Goal: Task Accomplishment & Management: Complete application form

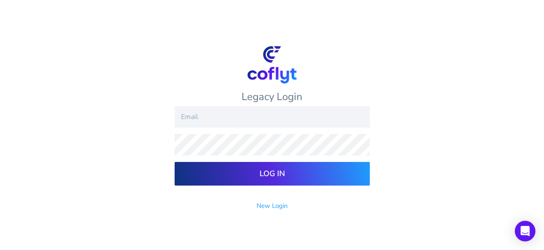
type input "RAMORGANMD@gmail.COM"
click at [253, 172] on input "Log In" at bounding box center [272, 174] width 195 height 24
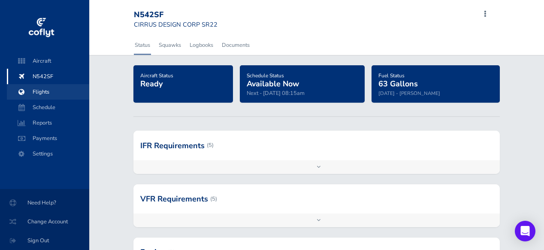
click at [43, 89] on span "Flights" at bounding box center [47, 91] width 65 height 15
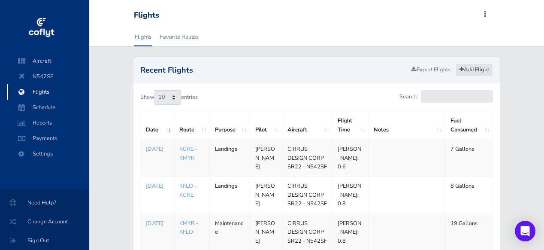
click at [466, 72] on link "Add Flight" at bounding box center [474, 70] width 37 height 12
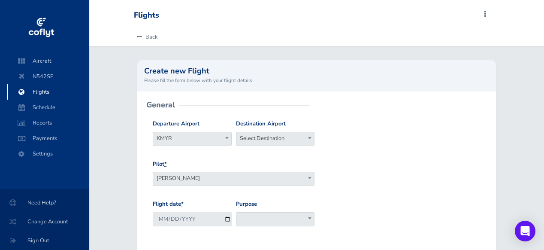
click at [295, 139] on span "Select Destination" at bounding box center [275, 138] width 78 height 12
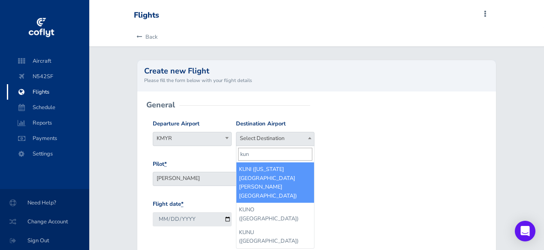
type input "kuni"
select select "KUNI"
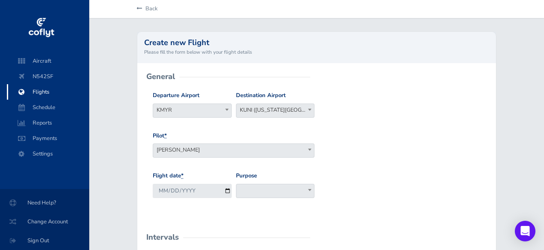
scroll to position [37, 0]
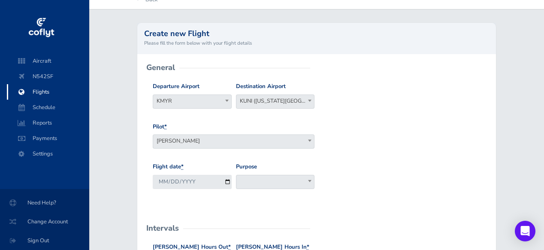
click at [237, 141] on span "[PERSON_NAME]" at bounding box center [233, 141] width 161 height 12
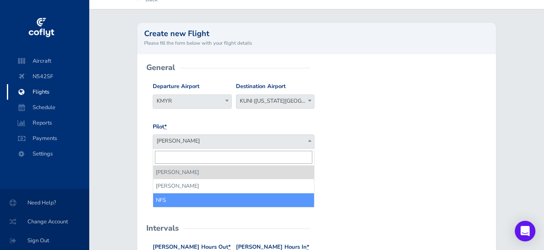
select select "11283"
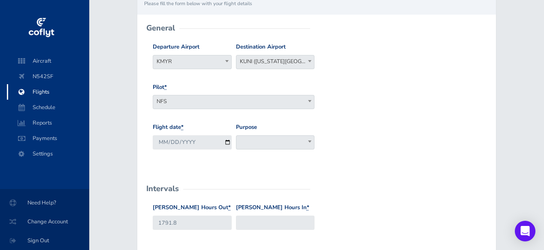
scroll to position [82, 0]
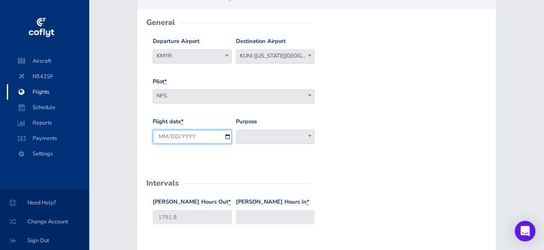
click at [185, 136] on input "2025-09-03" at bounding box center [192, 137] width 79 height 14
click at [228, 135] on input "2025-09-03" at bounding box center [192, 137] width 79 height 14
type input "2025-08-26"
click at [273, 137] on span at bounding box center [275, 137] width 79 height 14
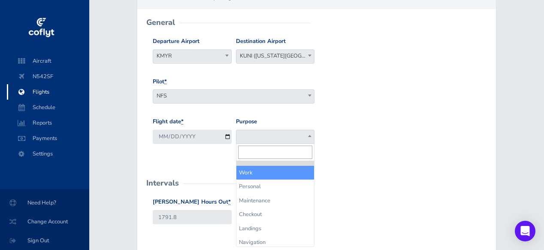
select select "Work"
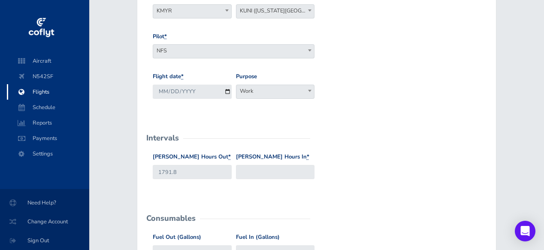
scroll to position [133, 0]
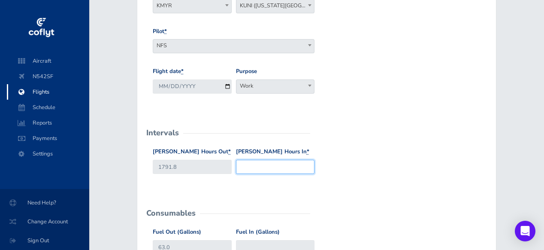
click at [242, 168] on input "Hobbs Hours In *" at bounding box center [275, 167] width 79 height 14
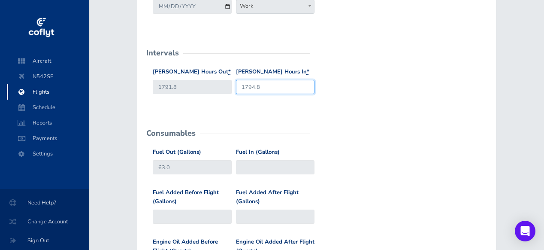
scroll to position [213, 0]
type input "1794.8"
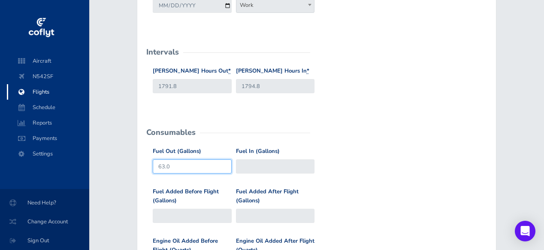
click at [177, 167] on input "63.0" at bounding box center [192, 166] width 79 height 14
type input "6"
type input "92"
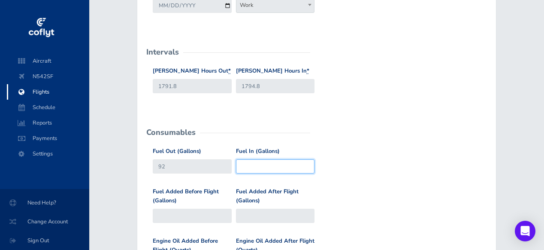
click at [243, 168] on input "Fuel In (Gallons)" at bounding box center [275, 166] width 79 height 14
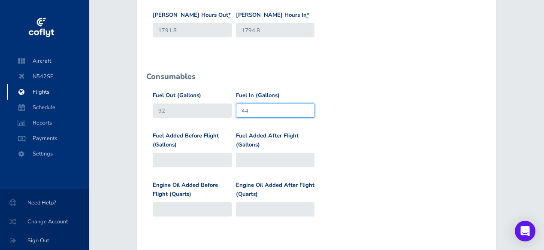
scroll to position [270, 0]
type input "44"
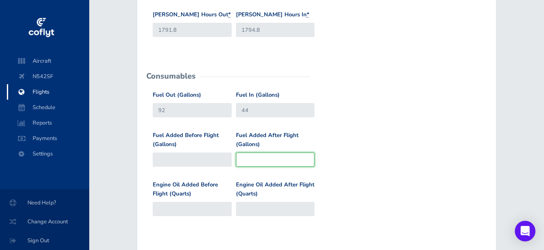
click at [252, 158] on input "Fuel Added After Flight (Gallons)" at bounding box center [275, 159] width 79 height 14
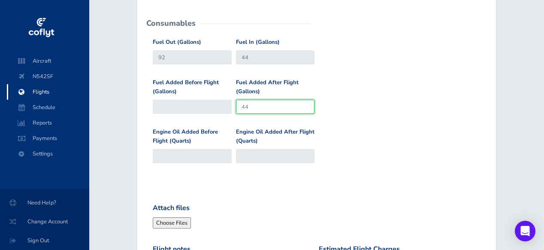
scroll to position [323, 0]
type input "44"
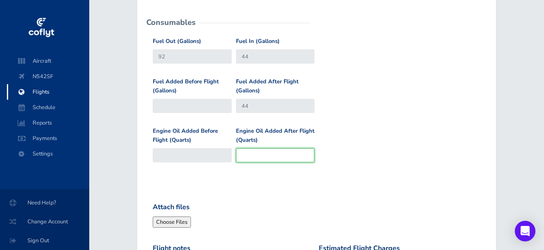
click at [253, 155] on input "Engine Oil Added After Flight (Quarts)" at bounding box center [275, 155] width 79 height 14
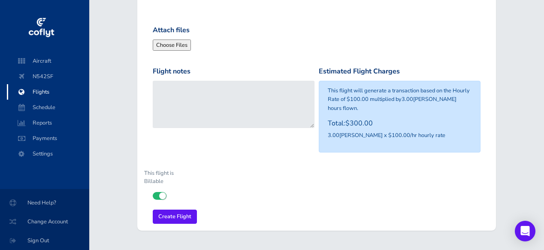
scroll to position [503, 0]
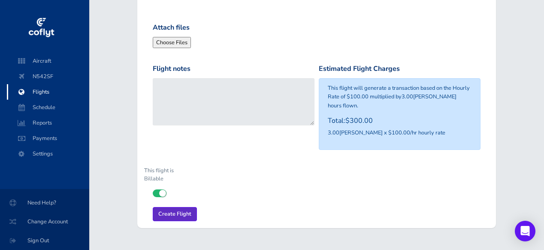
type input "1"
click at [182, 207] on input "Create Flight" at bounding box center [175, 214] width 44 height 14
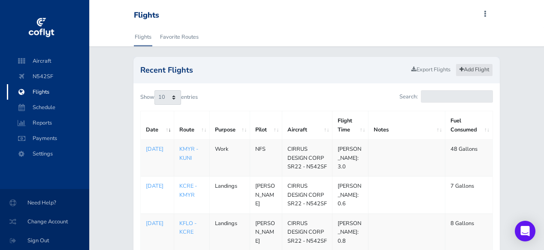
click at [475, 67] on link "Add Flight" at bounding box center [474, 70] width 37 height 12
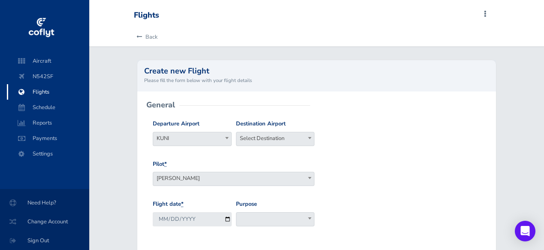
click at [279, 139] on span "Select Destination" at bounding box center [275, 138] width 78 height 12
type input "kmyr"
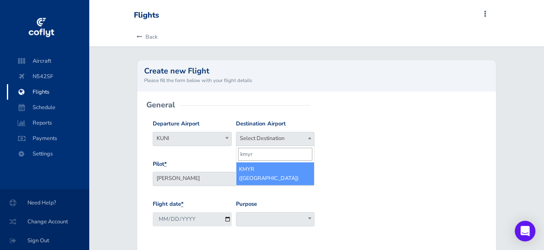
select select "KMYR"
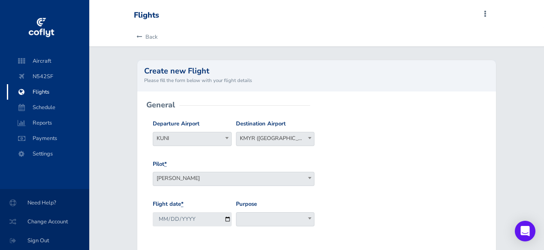
click at [209, 181] on span "[PERSON_NAME]" at bounding box center [233, 178] width 161 height 12
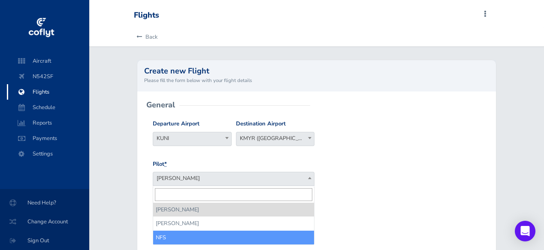
select select "11283"
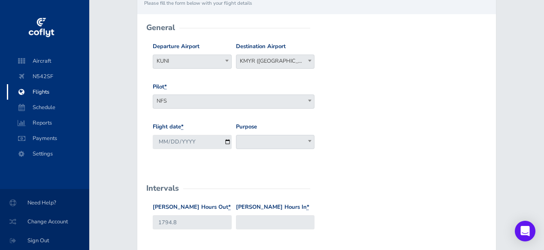
scroll to position [80, 0]
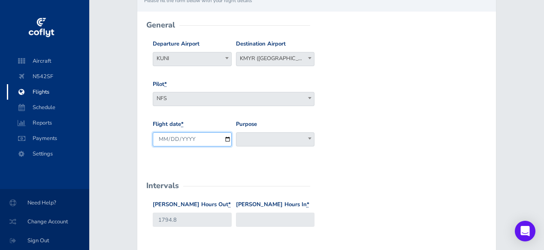
click at [226, 137] on input "[DATE]" at bounding box center [192, 139] width 79 height 14
type input "2025-08-26"
click at [292, 144] on span at bounding box center [275, 139] width 79 height 14
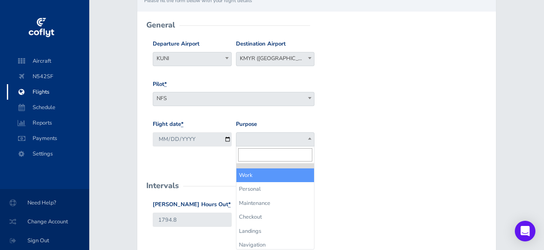
select select "Work"
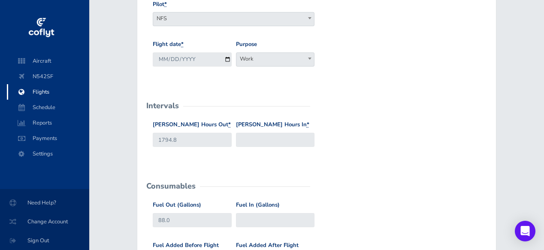
scroll to position [172, 0]
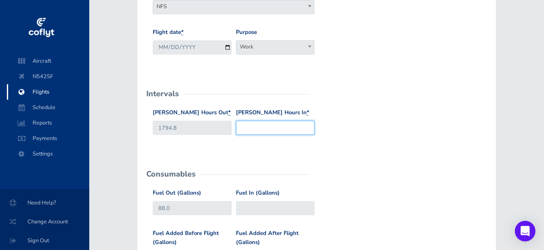
click at [290, 127] on input "[PERSON_NAME] Hours In *" at bounding box center [275, 128] width 79 height 14
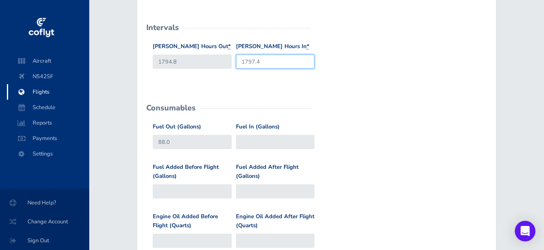
scroll to position [238, 0]
type input "1797.4"
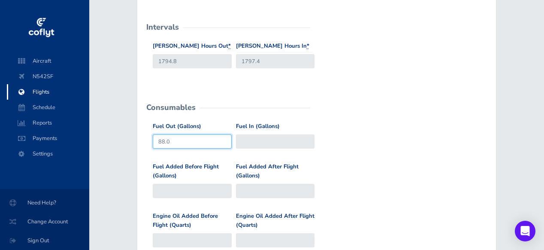
click at [170, 145] on input "88.0" at bounding box center [192, 141] width 79 height 14
type input "8"
type input "92"
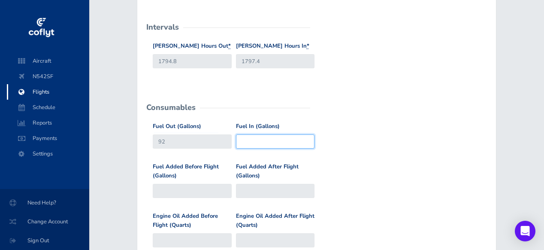
click at [252, 146] on input "Fuel In (Gallons)" at bounding box center [275, 141] width 79 height 14
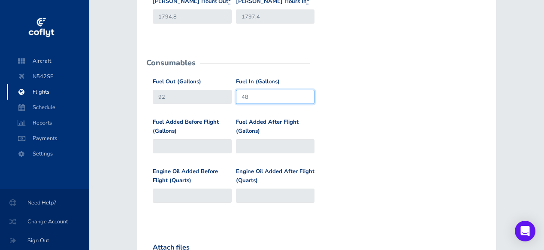
scroll to position [295, 0]
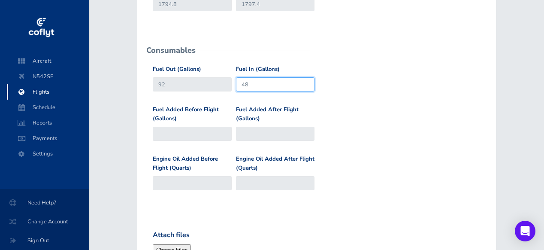
type input "48"
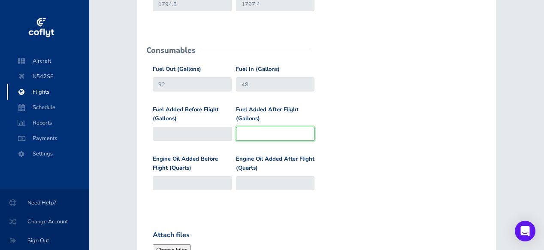
click at [250, 133] on input "Fuel Added After Flight (Gallons)" at bounding box center [275, 134] width 79 height 14
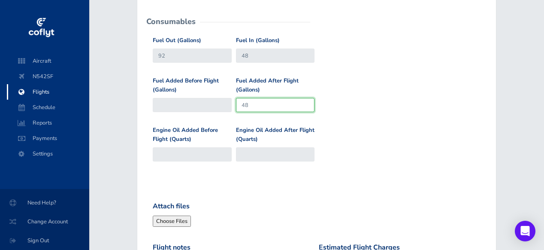
scroll to position [324, 0]
type input "48"
click at [243, 176] on form "General Departure Airport Select Departure KUNI KUNI Destination Airport Select…" at bounding box center [316, 90] width 345 height 618
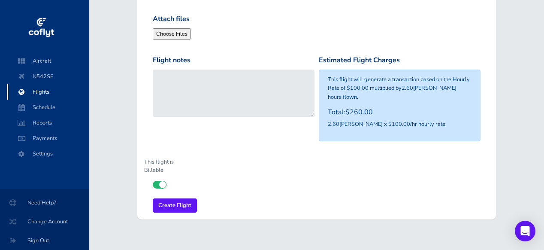
scroll to position [515, 0]
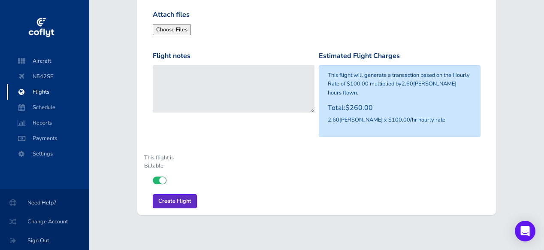
click at [178, 194] on input "Create Flight" at bounding box center [175, 201] width 44 height 14
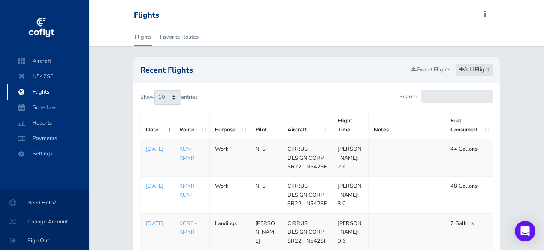
click at [472, 70] on link "Add Flight" at bounding box center [474, 70] width 37 height 12
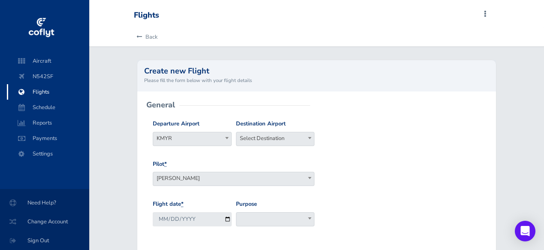
click at [295, 137] on span "Select Destination" at bounding box center [275, 138] width 78 height 12
type input "ktol"
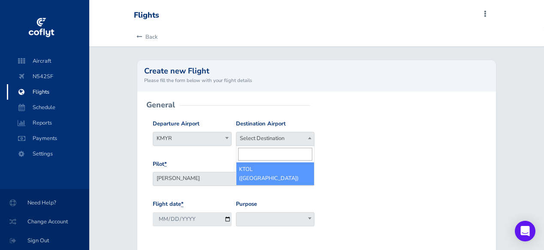
select select "KTOL"
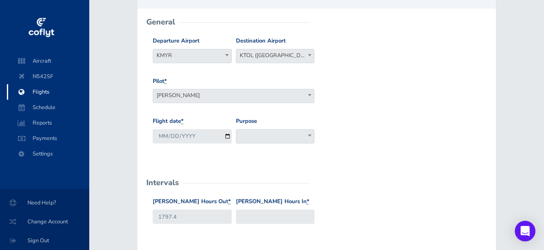
scroll to position [86, 0]
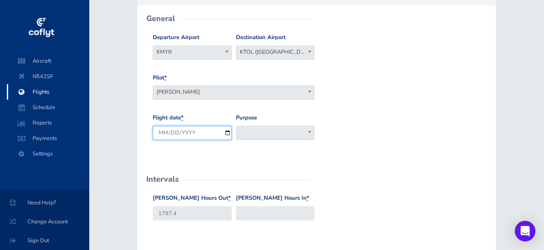
click at [185, 132] on input "[DATE]" at bounding box center [192, 133] width 79 height 14
click at [227, 132] on input "[DATE]" at bounding box center [192, 133] width 79 height 14
type input "[DATE]"
click at [295, 138] on span at bounding box center [275, 133] width 79 height 14
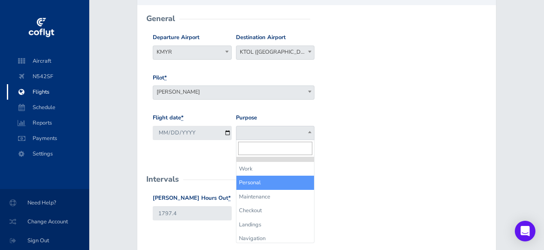
select select "Personal"
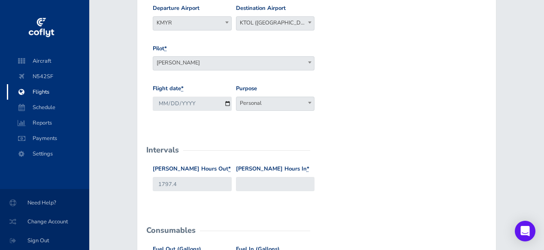
scroll to position [117, 0]
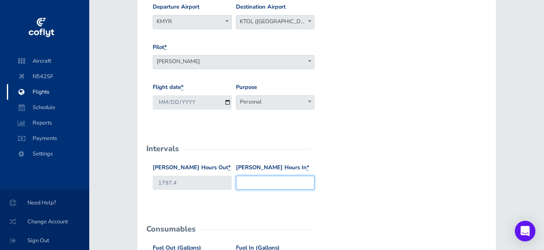
click at [259, 182] on input "Hobbs Hours In *" at bounding box center [275, 183] width 79 height 14
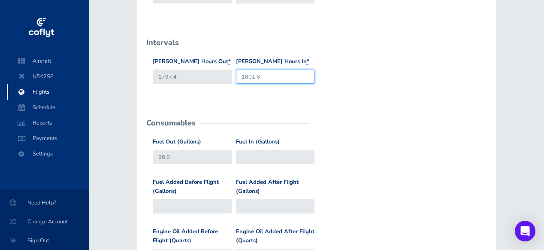
scroll to position [224, 0]
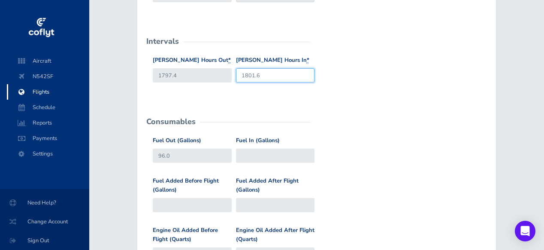
type input "1801.6"
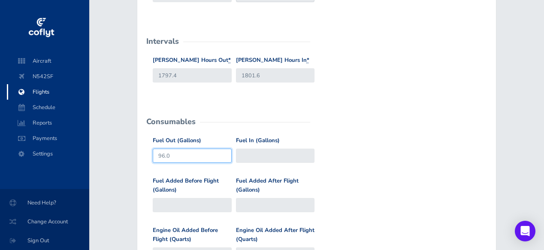
click at [178, 156] on input "96.0" at bounding box center [192, 156] width 79 height 14
type input "9"
click at [178, 156] on input "92" at bounding box center [192, 156] width 79 height 14
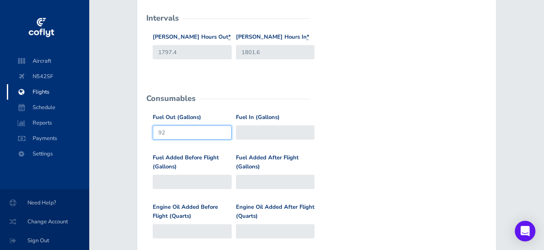
scroll to position [258, 0]
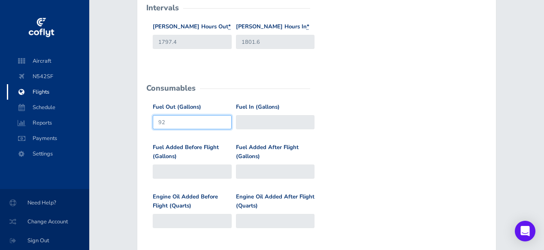
type input "92"
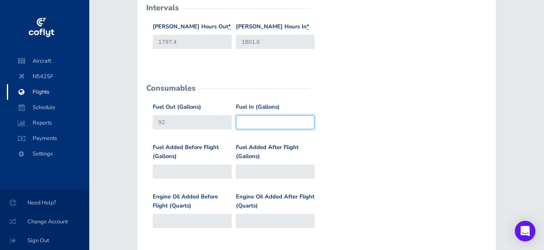
click at [276, 124] on input "Fuel In (Gallons)" at bounding box center [275, 122] width 79 height 14
type input "40"
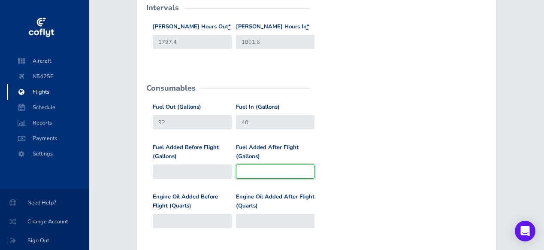
click at [242, 171] on input "Fuel Added After Flight (Gallons)" at bounding box center [275, 171] width 79 height 14
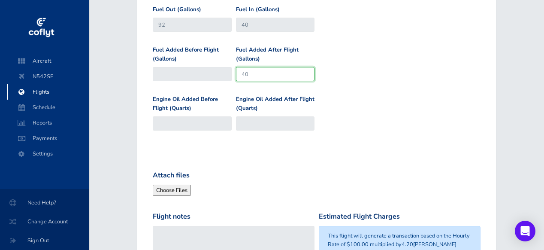
scroll to position [355, 0]
type input "40"
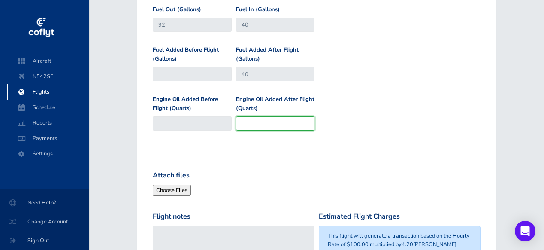
click at [261, 124] on input "Engine Oil Added After Flight (Quarts)" at bounding box center [275, 123] width 79 height 14
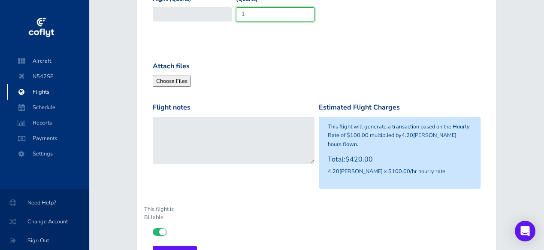
scroll to position [515, 0]
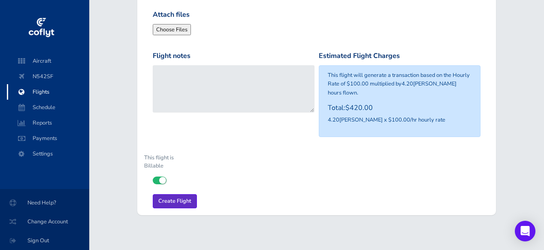
type input "1"
click at [178, 194] on input "Create Flight" at bounding box center [175, 201] width 44 height 14
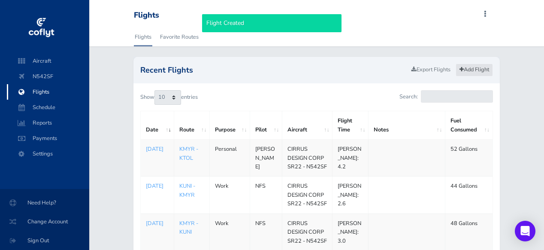
click at [468, 69] on link "Add Flight" at bounding box center [474, 70] width 37 height 12
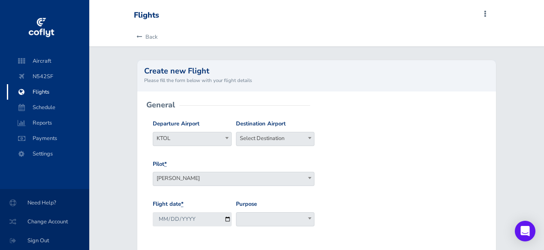
click at [269, 135] on span "Select Destination" at bounding box center [275, 138] width 78 height 12
type input "kmyr"
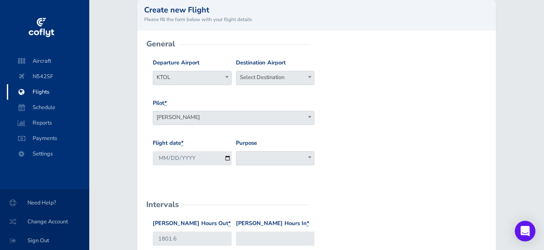
scroll to position [61, 0]
click at [226, 159] on input "2025-09-03" at bounding box center [192, 158] width 79 height 14
type input "2025-09-01"
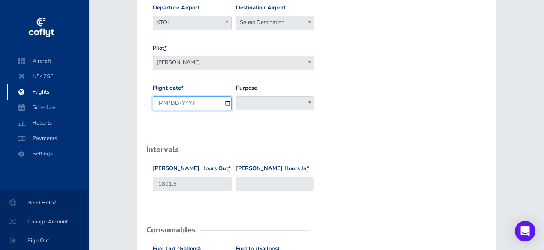
scroll to position [125, 0]
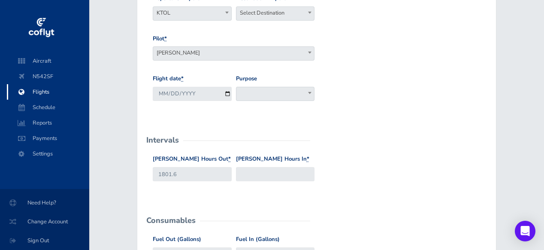
click at [307, 94] on span at bounding box center [310, 92] width 9 height 11
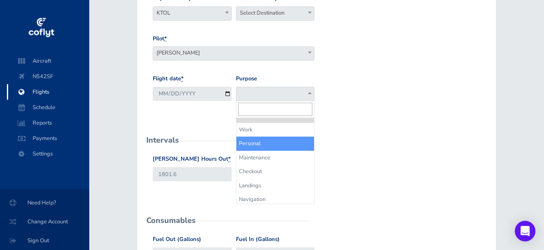
select select "Personal"
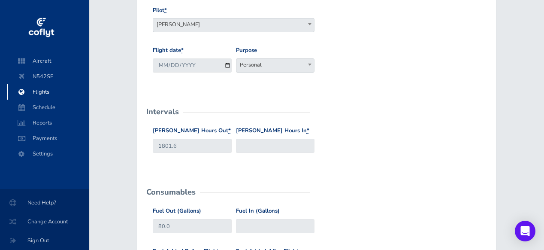
scroll to position [161, 0]
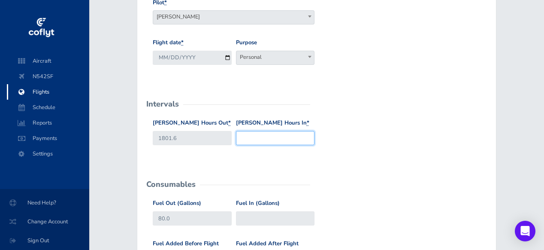
click at [278, 136] on input "Hobbs Hours In *" at bounding box center [275, 138] width 79 height 14
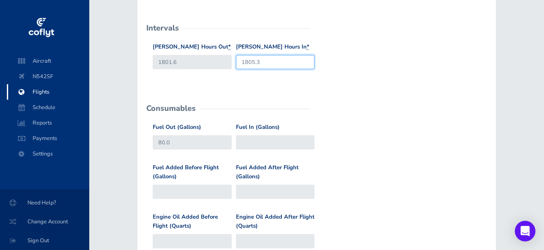
scroll to position [238, 0]
type input "1805.3"
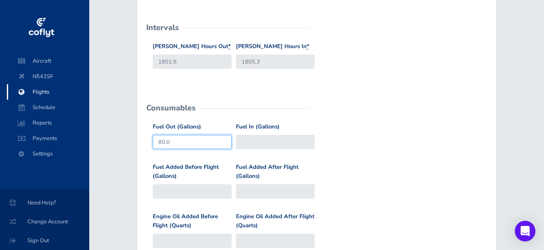
click at [175, 142] on input "80.0" at bounding box center [192, 142] width 79 height 14
type input "8"
type input "92"
click at [308, 118] on form "General Departure Airport Select Departure KTOL KTOL Destination Airport Select…" at bounding box center [316, 176] width 345 height 618
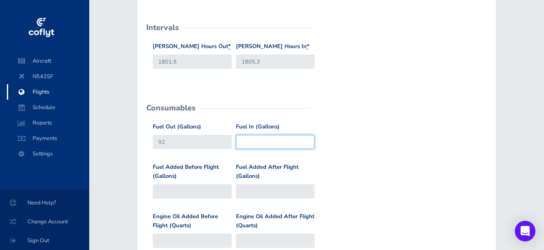
click at [269, 140] on input "Fuel In (Gallons)" at bounding box center [275, 142] width 79 height 14
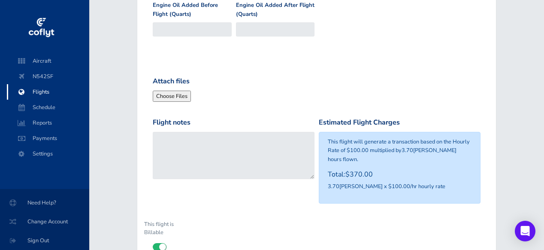
scroll to position [459, 0]
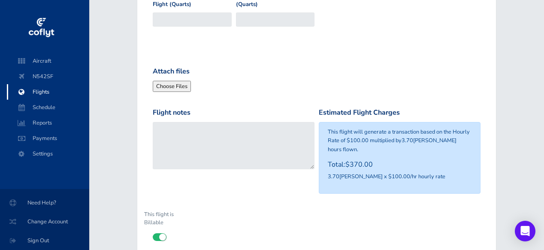
type input "28"
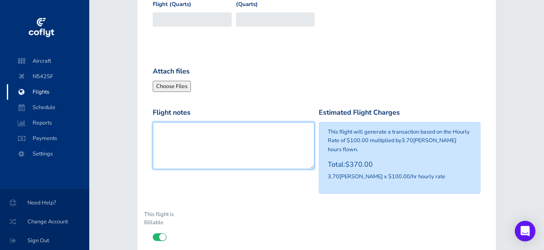
click at [176, 138] on textarea "Flight notes" at bounding box center [234, 145] width 162 height 47
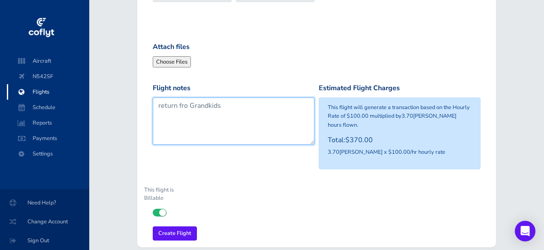
scroll to position [482, 0]
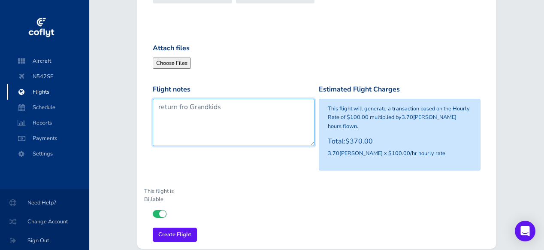
click at [186, 107] on textarea "return fro Grandkids" at bounding box center [234, 122] width 162 height 47
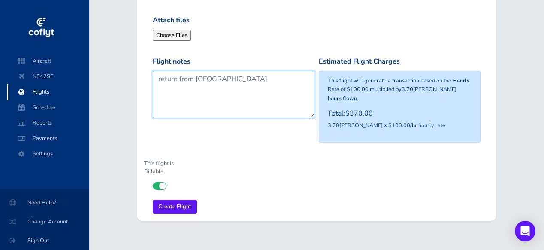
scroll to position [515, 0]
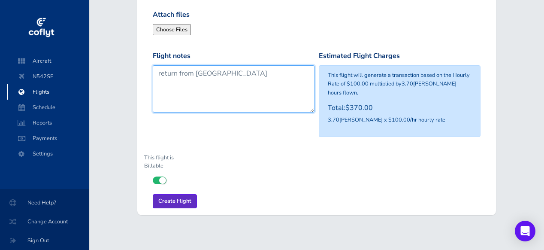
type textarea "return from Grandkids"
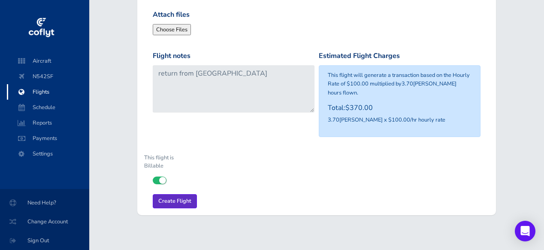
click at [174, 194] on input "Create Flight" at bounding box center [175, 201] width 44 height 14
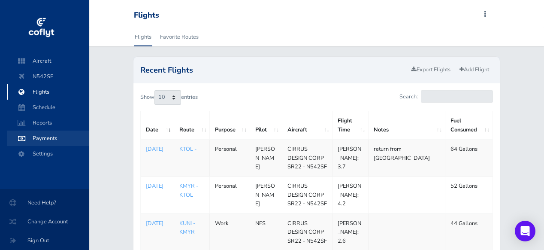
click at [31, 136] on span "Payments" at bounding box center [47, 137] width 65 height 15
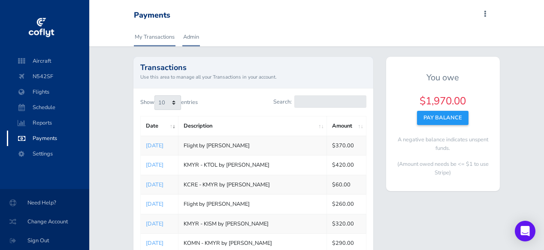
click at [193, 36] on link "Admin" at bounding box center [191, 36] width 18 height 19
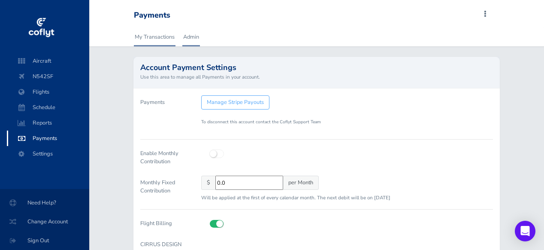
click at [156, 36] on link "My Transactions" at bounding box center [155, 36] width 42 height 19
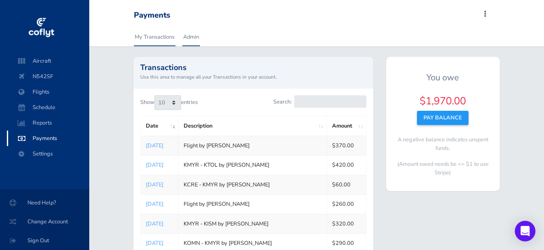
click at [188, 38] on link "Admin" at bounding box center [191, 36] width 18 height 19
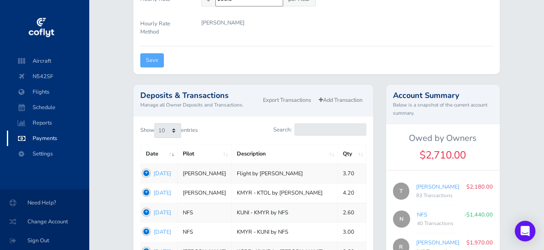
scroll to position [291, 0]
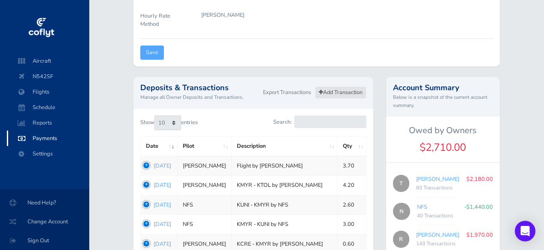
click at [330, 88] on link "Add Transaction" at bounding box center [341, 92] width 52 height 12
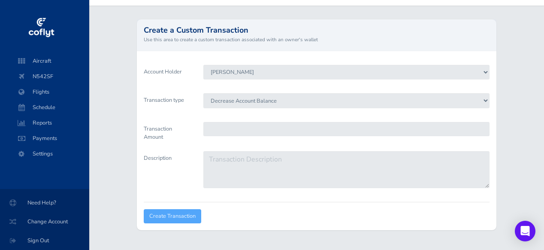
scroll to position [41, 0]
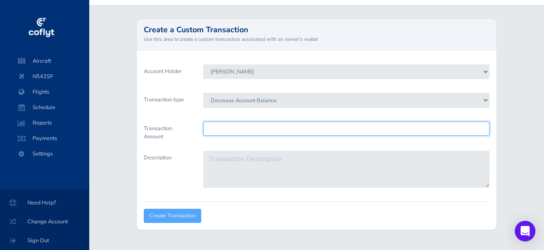
click at [231, 127] on input "Transaction Amount" at bounding box center [346, 128] width 286 height 14
type input "1180"
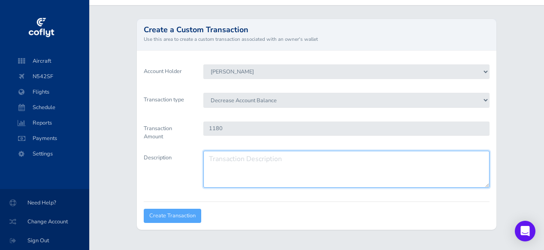
click at [232, 157] on textarea "Description" at bounding box center [346, 169] width 286 height 37
click at [232, 157] on textarea "Fligths up to" at bounding box center [346, 169] width 286 height 37
click at [262, 161] on textarea "Flights up to" at bounding box center [346, 169] width 286 height 37
type textarea "Flights up to [PERSON_NAME]"
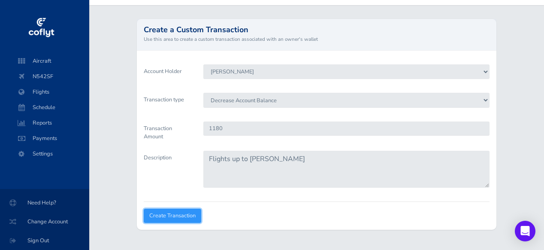
click at [167, 216] on input "Create Transaction" at bounding box center [173, 216] width 58 height 14
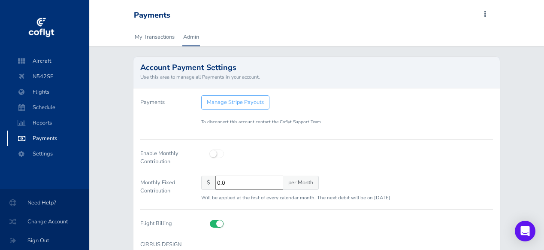
click at [192, 34] on link "Admin" at bounding box center [191, 36] width 18 height 19
click at [157, 35] on link "My Transactions" at bounding box center [155, 36] width 42 height 19
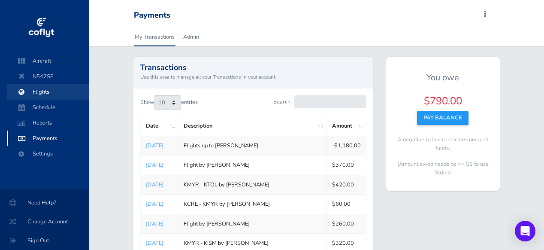
click at [52, 91] on span "Flights" at bounding box center [47, 91] width 65 height 15
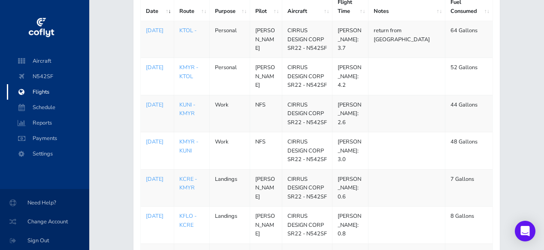
scroll to position [119, 0]
click at [50, 134] on span "Payments" at bounding box center [47, 137] width 65 height 15
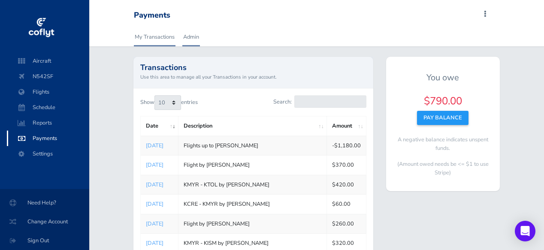
click at [191, 36] on link "Admin" at bounding box center [191, 36] width 18 height 19
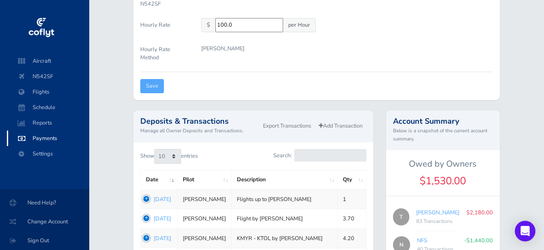
scroll to position [269, 0]
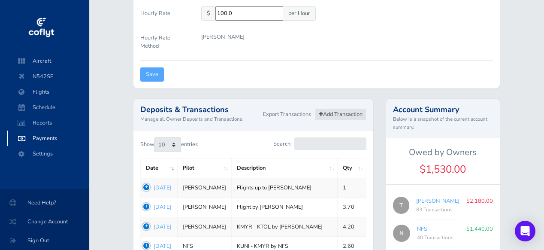
click at [333, 116] on link "Add Transaction" at bounding box center [341, 114] width 52 height 12
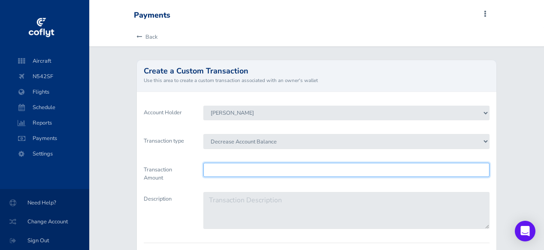
click at [268, 166] on input "Transaction Amount" at bounding box center [346, 170] width 286 height 14
type input "790"
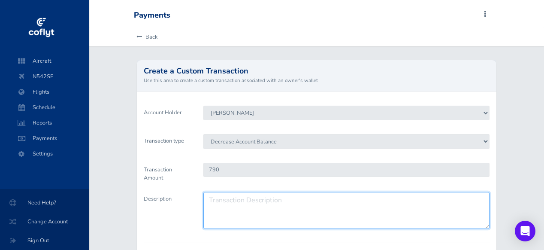
click at [218, 209] on textarea "Description" at bounding box center [346, 210] width 286 height 37
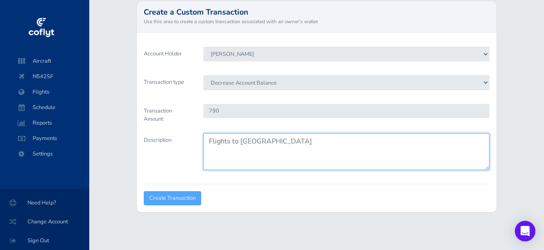
scroll to position [65, 0]
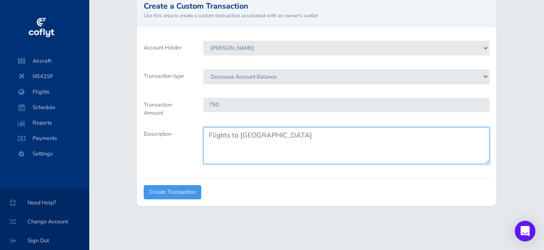
type textarea "Flights to [GEOGRAPHIC_DATA]"
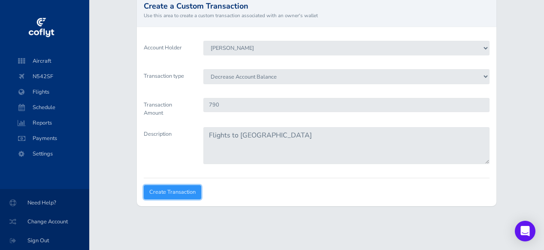
click at [174, 190] on input "Create Transaction" at bounding box center [173, 192] width 58 height 14
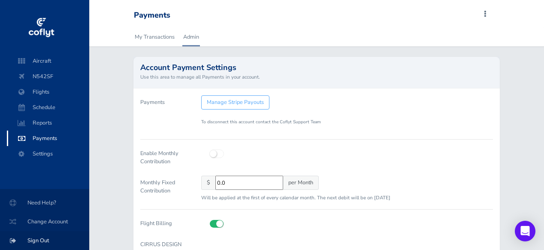
click at [38, 240] on span "Sign Out" at bounding box center [44, 240] width 69 height 15
